Goal: Task Accomplishment & Management: Complete application form

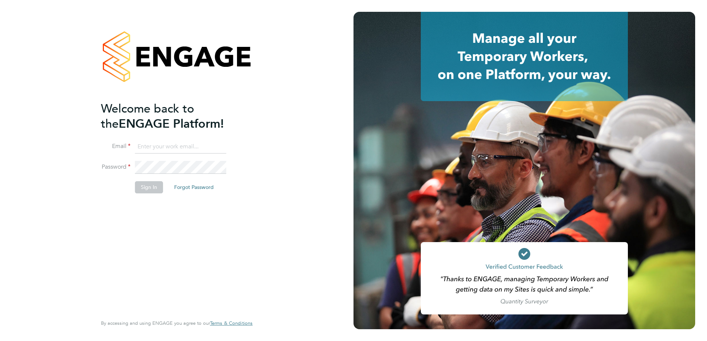
type input "sam.hutchinson@vistry.co.uk"
click at [147, 187] on button "Sign In" at bounding box center [149, 187] width 28 height 12
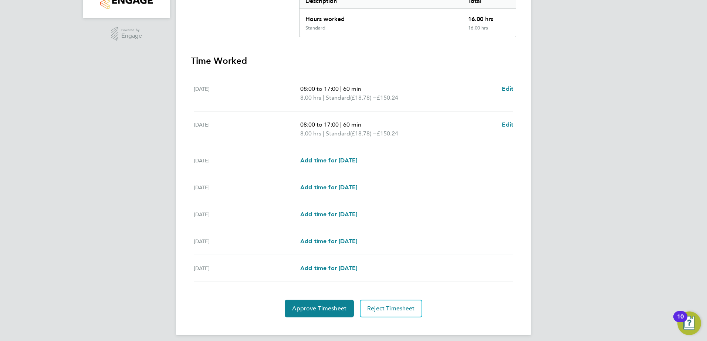
scroll to position [172, 0]
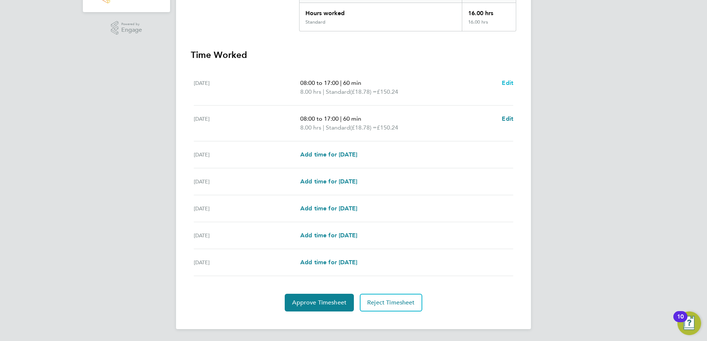
click at [510, 82] on span "Edit" at bounding box center [506, 82] width 11 height 7
select select "60"
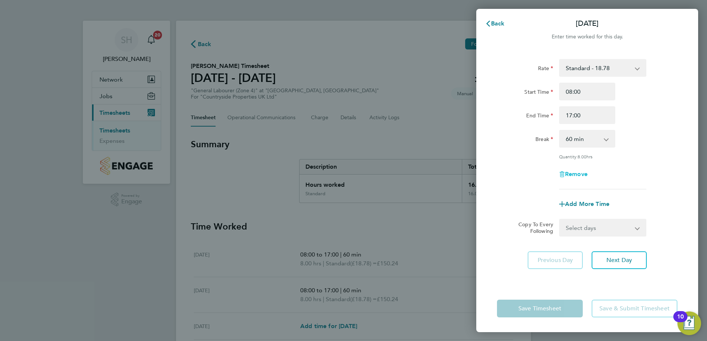
click at [570, 173] on span "Remove" at bounding box center [576, 174] width 23 height 7
select select "null"
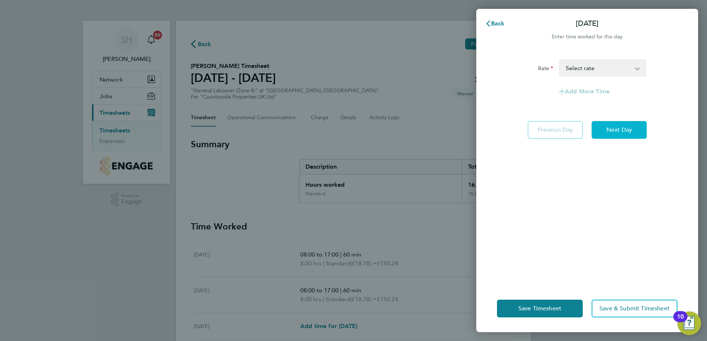
click at [608, 129] on span "Next Day" at bounding box center [618, 129] width 25 height 7
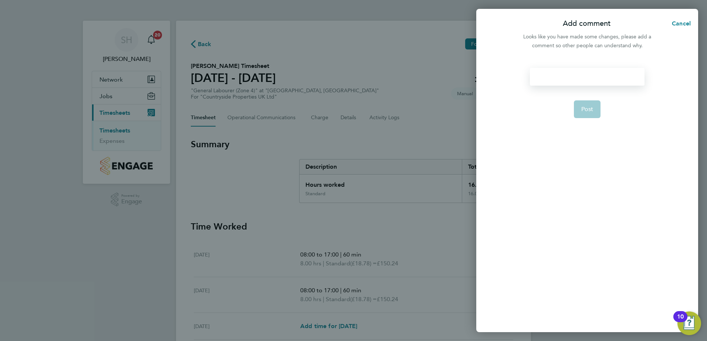
click at [538, 79] on div at bounding box center [587, 77] width 114 height 18
click at [537, 80] on div at bounding box center [587, 77] width 114 height 18
click at [582, 111] on span "Post" at bounding box center [587, 109] width 12 height 7
select select "60"
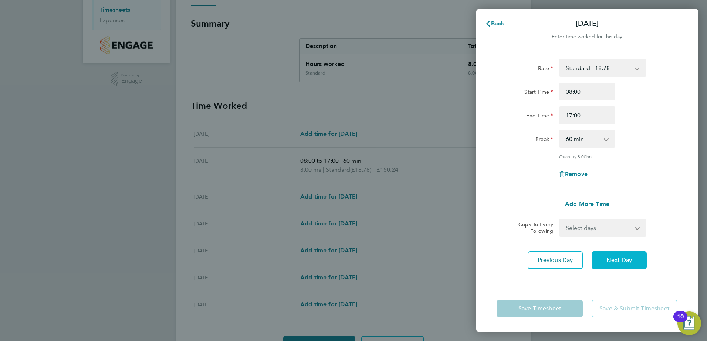
scroll to position [148, 0]
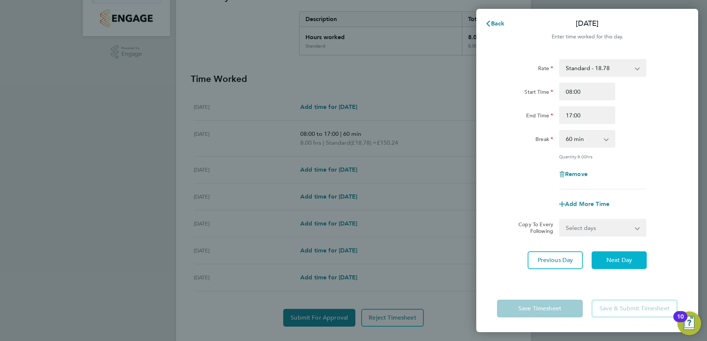
click at [615, 261] on span "Next Day" at bounding box center [618, 260] width 25 height 7
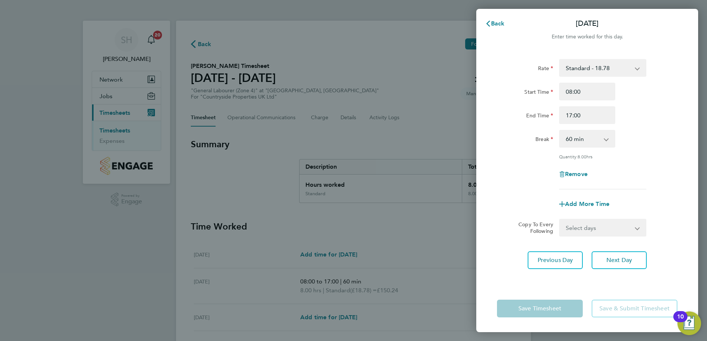
select select "30"
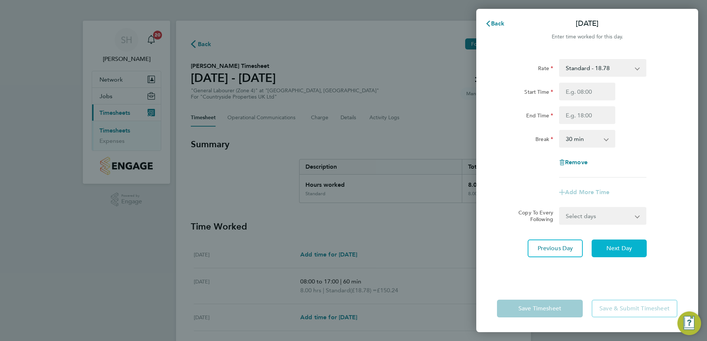
click at [613, 249] on span "Next Day" at bounding box center [618, 248] width 25 height 7
select select "30"
click at [613, 248] on span "Next Day" at bounding box center [618, 248] width 25 height 7
select select "30"
click at [613, 248] on span "Next Day" at bounding box center [618, 248] width 25 height 7
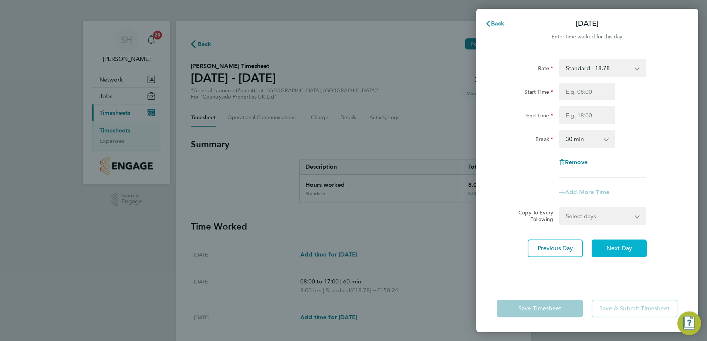
select select "30"
click at [613, 248] on span "Next Day" at bounding box center [618, 248] width 25 height 7
select select "30"
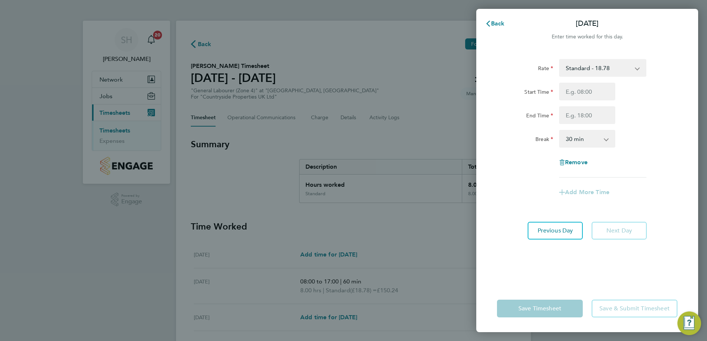
click at [613, 248] on div "Rate Standard - 18.78 Start Time End Time Break 0 min 15 min 30 min 45 min 60 m…" at bounding box center [587, 167] width 222 height 235
click at [609, 232] on app-form-button "Next Day" at bounding box center [616, 231] width 59 height 18
click at [540, 312] on app-form-button "Save Timesheet" at bounding box center [542, 309] width 90 height 18
click at [493, 23] on span "Back" at bounding box center [498, 23] width 14 height 7
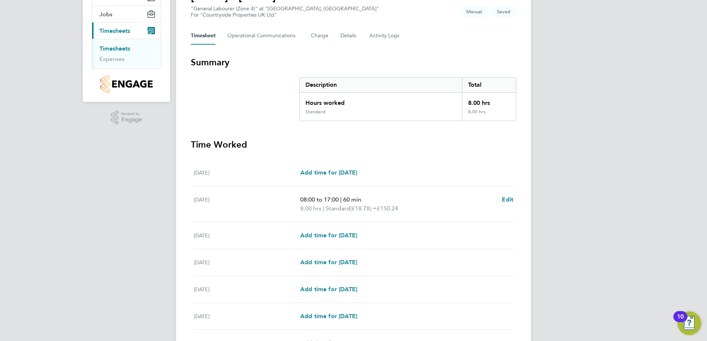
scroll to position [163, 0]
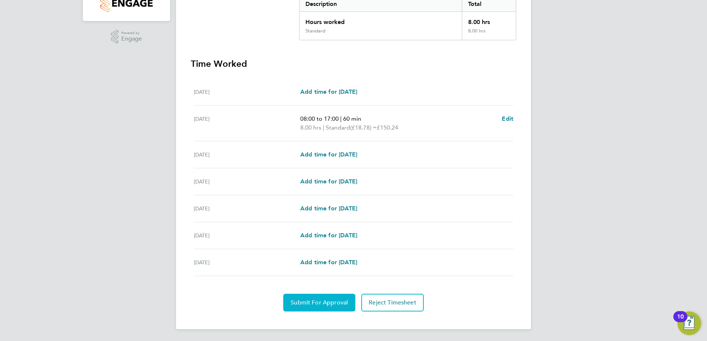
click at [312, 304] on span "Submit For Approval" at bounding box center [318, 302] width 57 height 7
click at [316, 304] on span "Approve Timesheet" at bounding box center [319, 302] width 54 height 7
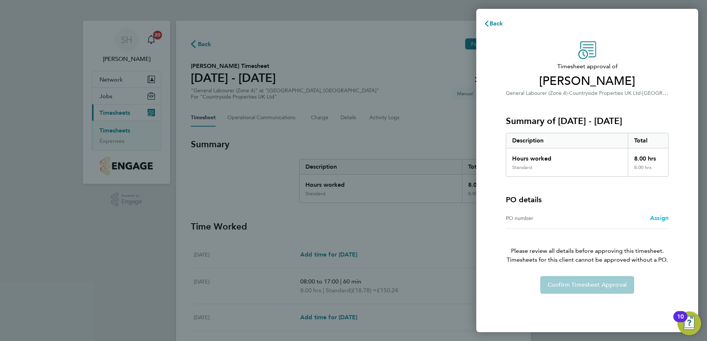
click at [656, 220] on span "Assign" at bounding box center [659, 218] width 18 height 7
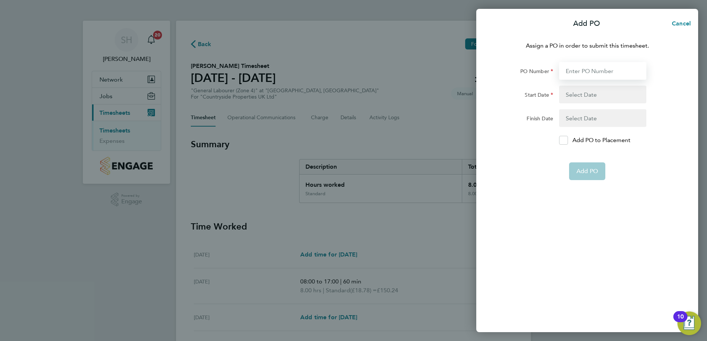
click at [574, 73] on input "PO Number" at bounding box center [602, 71] width 87 height 18
type input "M-BZ506-00078"
type input "[DATE]"
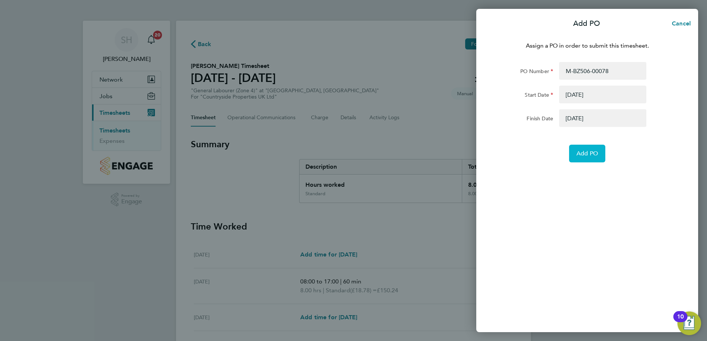
click at [579, 156] on span "Add PO" at bounding box center [586, 153] width 21 height 7
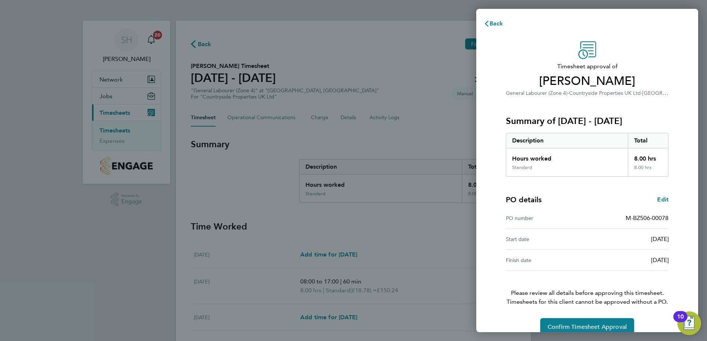
scroll to position [13, 0]
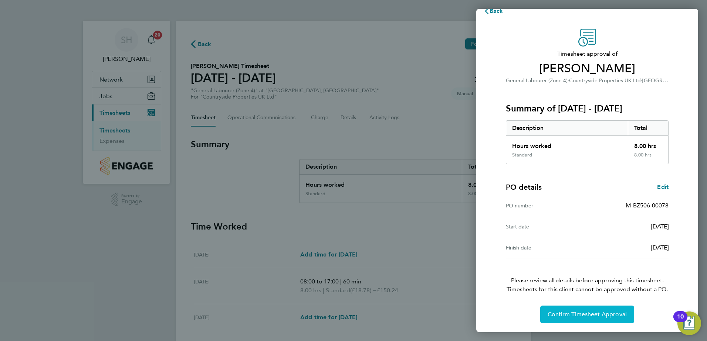
click at [580, 316] on span "Confirm Timesheet Approval" at bounding box center [586, 314] width 79 height 7
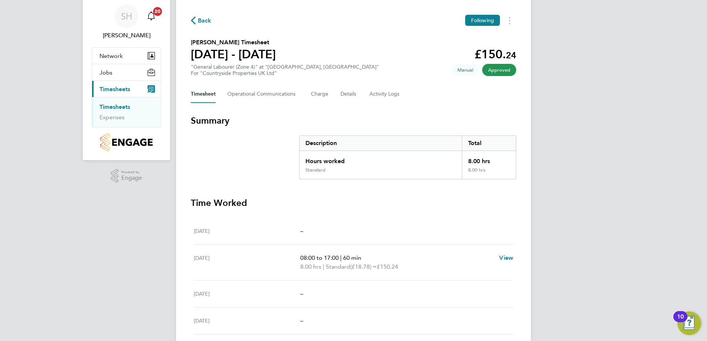
scroll to position [37, 0]
